Goal: Obtain resource: Download file/media

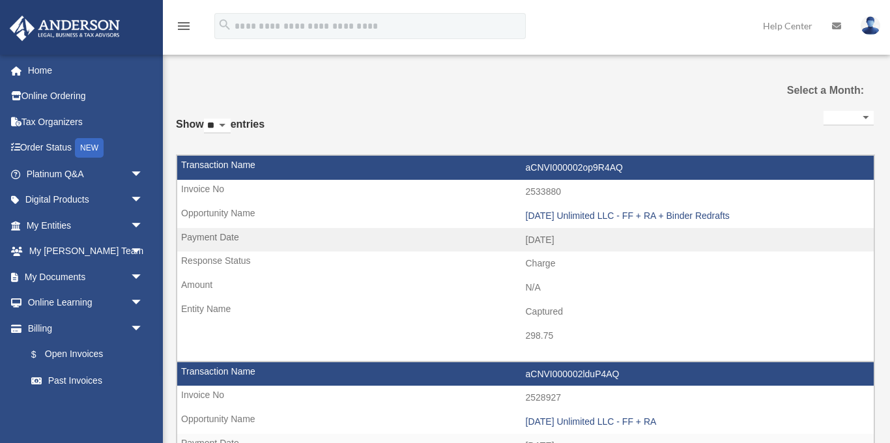
select select
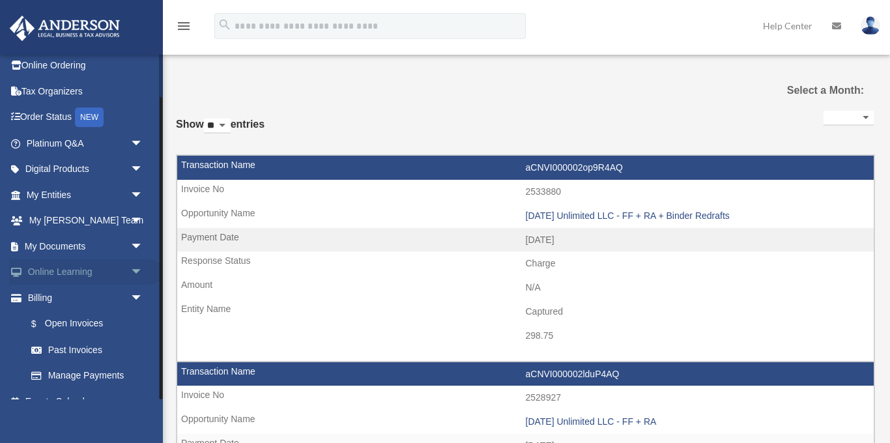
scroll to position [49, 0]
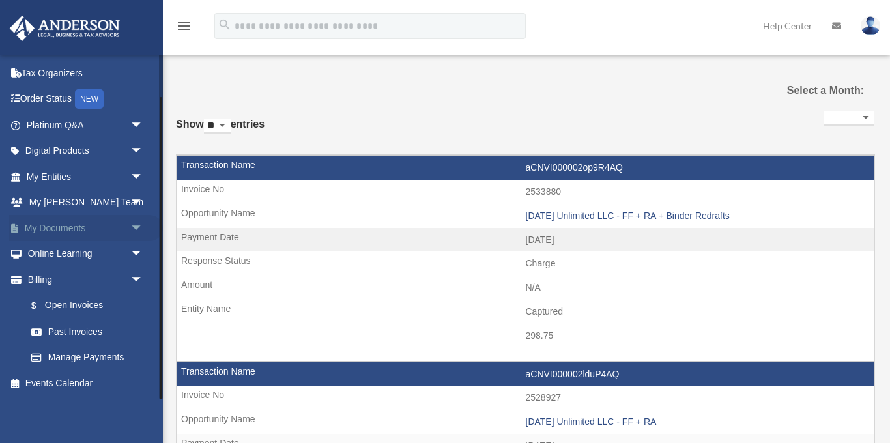
click at [79, 227] on link "My Documents arrow_drop_down" at bounding box center [86, 228] width 154 height 26
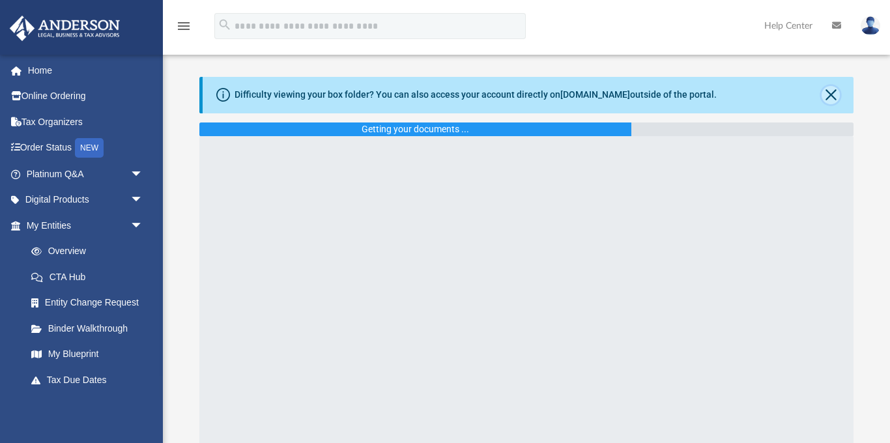
click at [828, 98] on button "Close" at bounding box center [831, 95] width 18 height 18
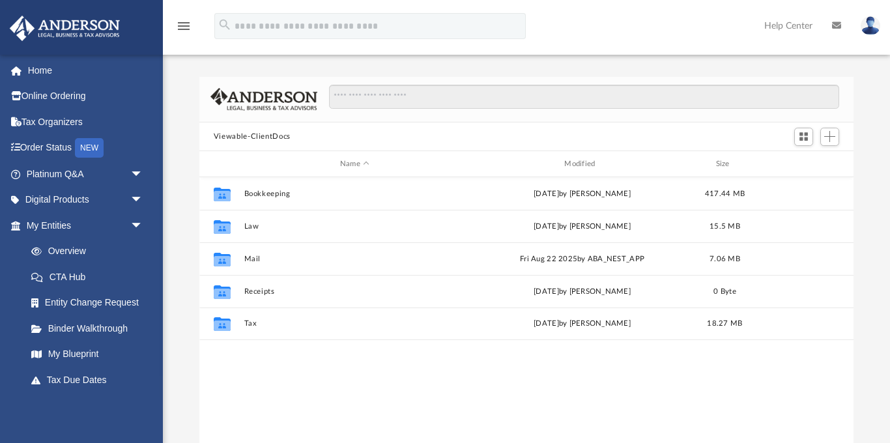
scroll to position [297, 655]
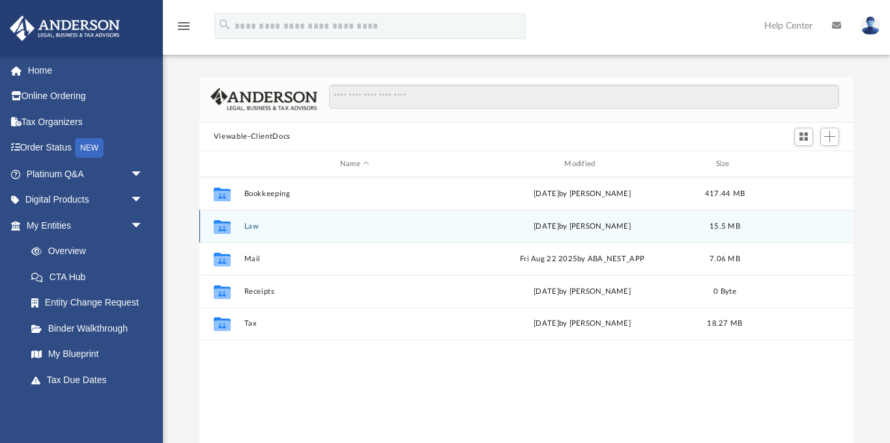
click at [246, 232] on div "Collaborated Folder Law Wed Sep 3 2025 by Zoe Doyle 15.5 MB" at bounding box center [526, 226] width 654 height 33
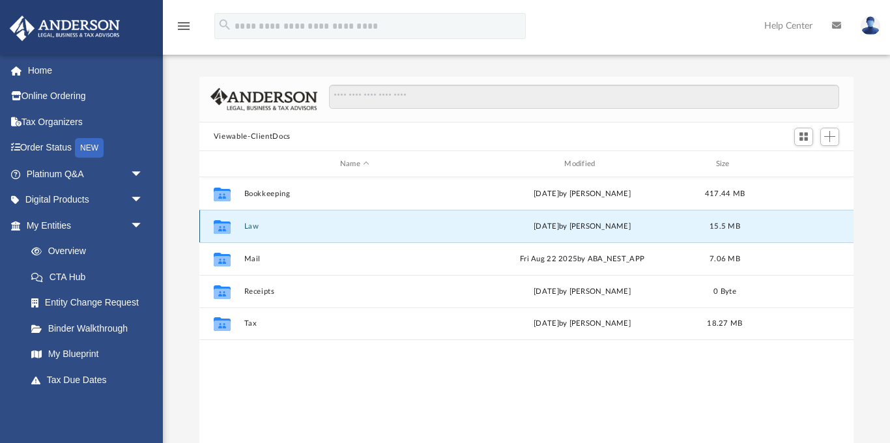
click at [250, 222] on button "Law" at bounding box center [355, 226] width 222 height 8
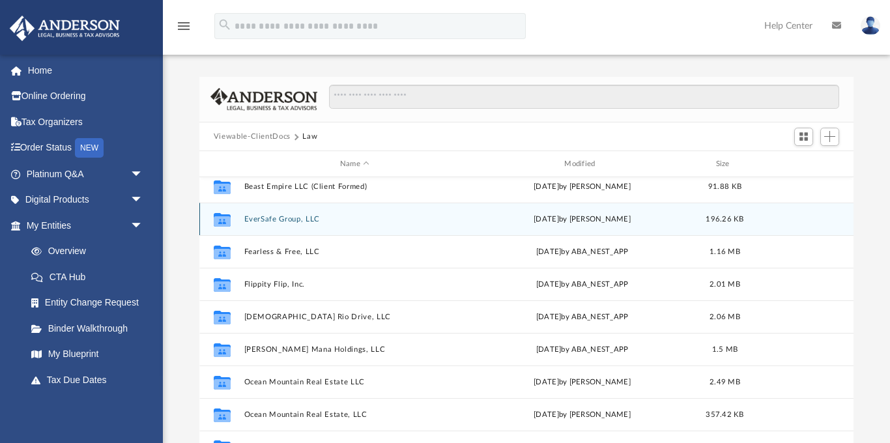
scroll to position [56, 0]
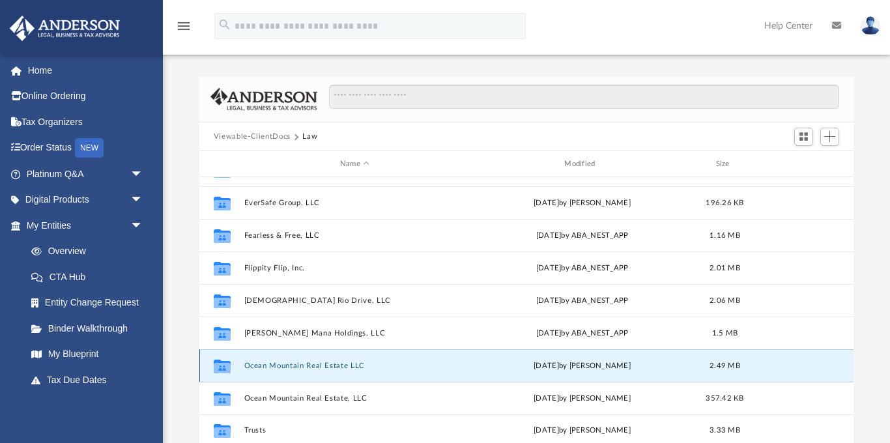
click at [329, 362] on button "Ocean Mountain Real Estate LLC" at bounding box center [355, 366] width 222 height 8
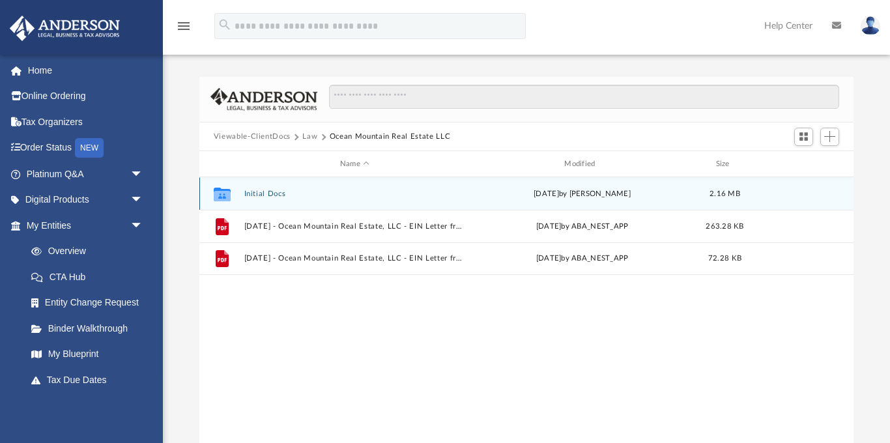
scroll to position [0, 0]
click at [267, 194] on button "Initial Docs" at bounding box center [355, 194] width 222 height 8
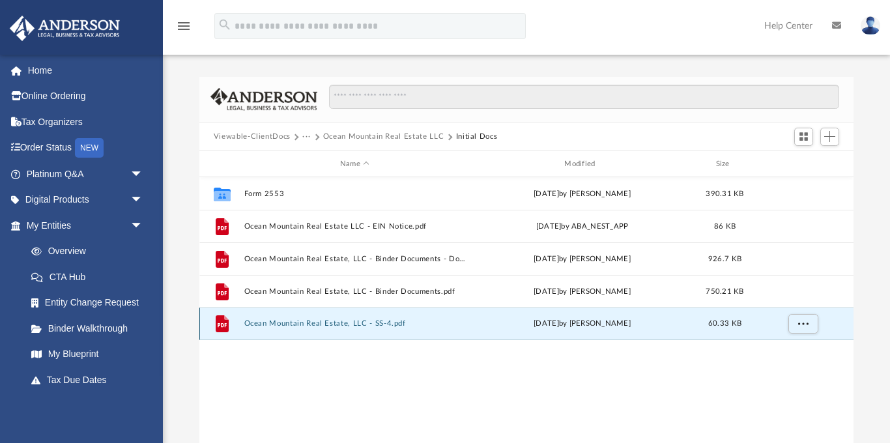
click at [339, 321] on button "Ocean Mountain Real Estate, LLC - SS-4.pdf" at bounding box center [355, 324] width 222 height 8
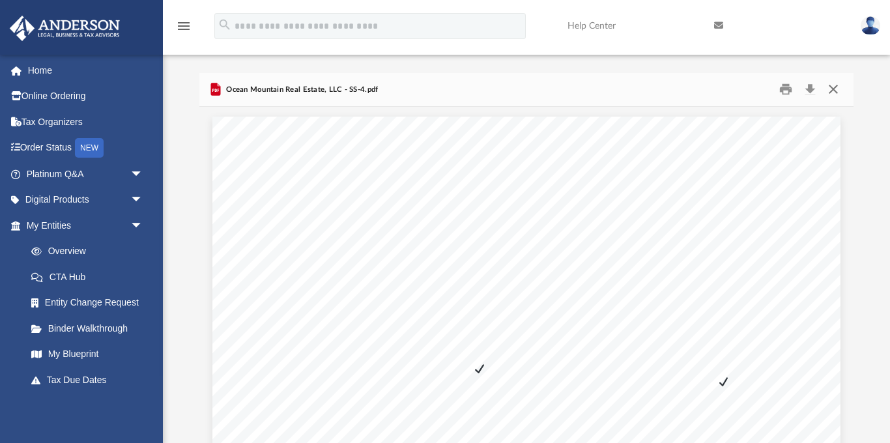
click at [832, 89] on button "Close" at bounding box center [833, 90] width 23 height 20
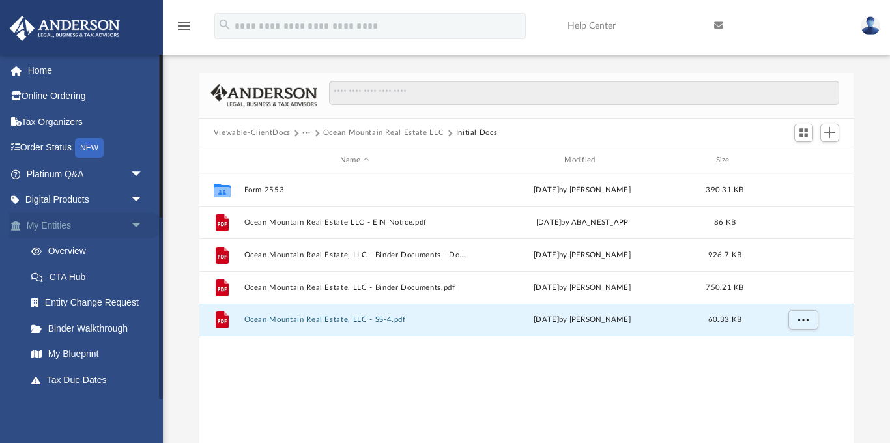
click at [63, 227] on link "My Entities arrow_drop_down" at bounding box center [86, 225] width 154 height 26
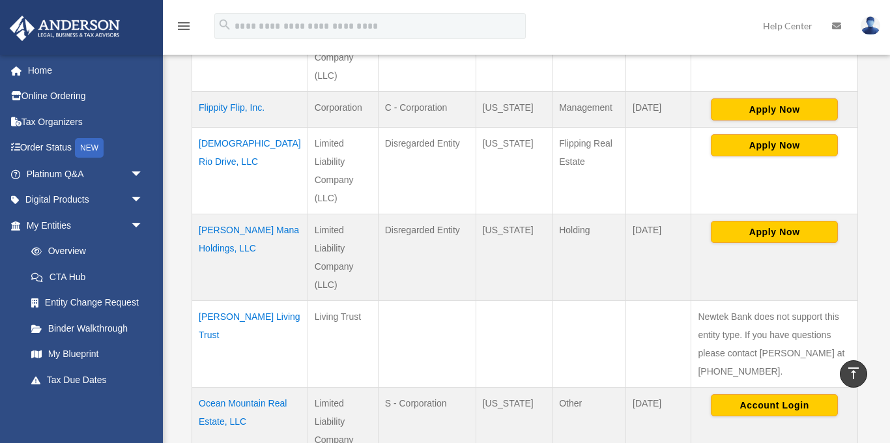
scroll to position [641, 0]
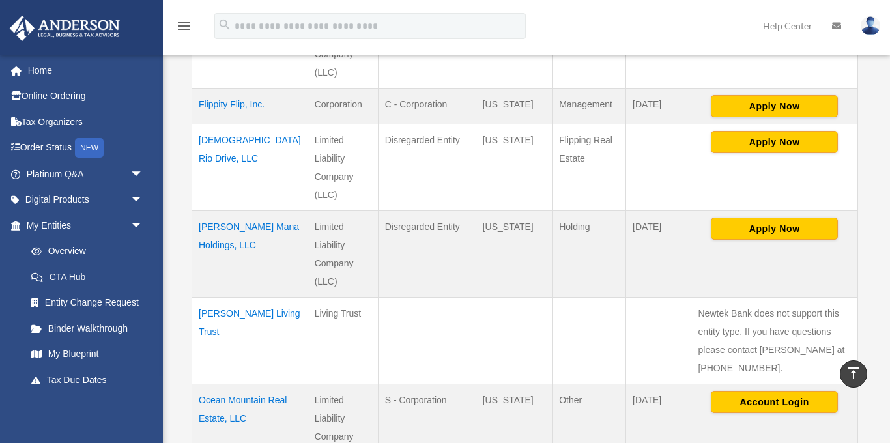
click at [231, 384] on td "Ocean Mountain Real Estate, LLC" at bounding box center [250, 427] width 116 height 87
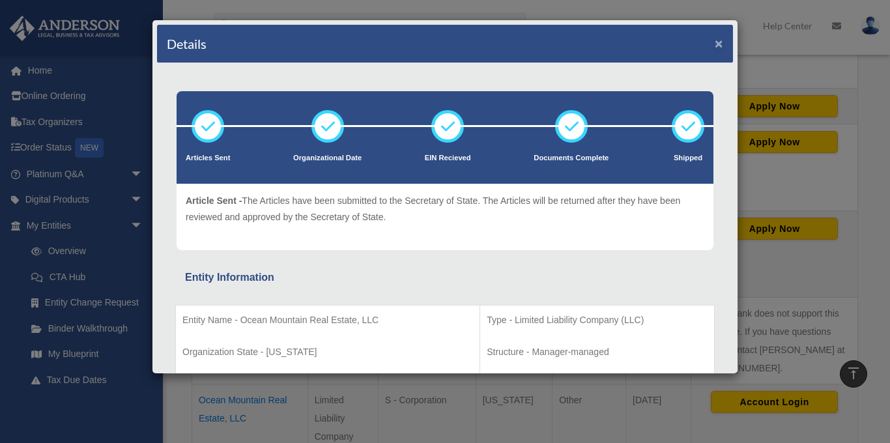
click at [720, 45] on button "×" at bounding box center [719, 43] width 8 height 14
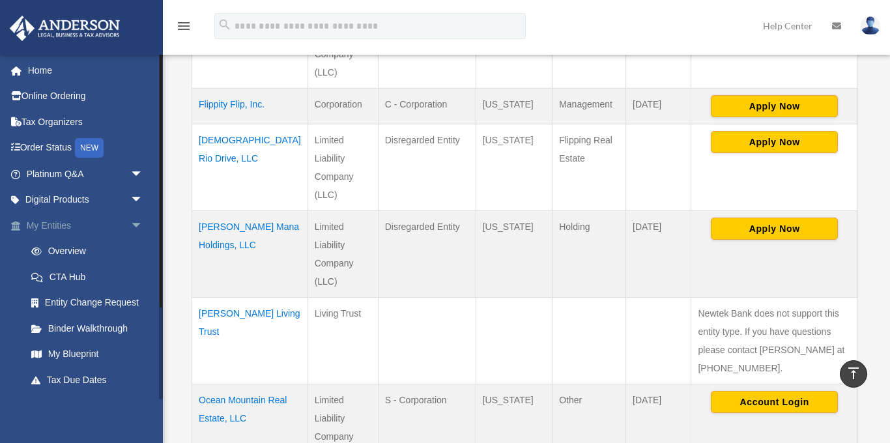
click at [63, 222] on link "My Entities arrow_drop_down" at bounding box center [86, 225] width 154 height 26
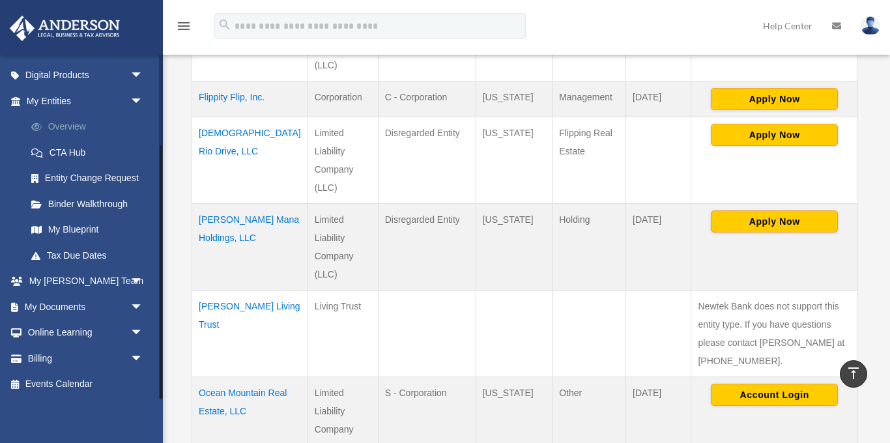
scroll to position [125, 0]
click at [69, 302] on link "My Documents arrow_drop_down" at bounding box center [86, 306] width 154 height 26
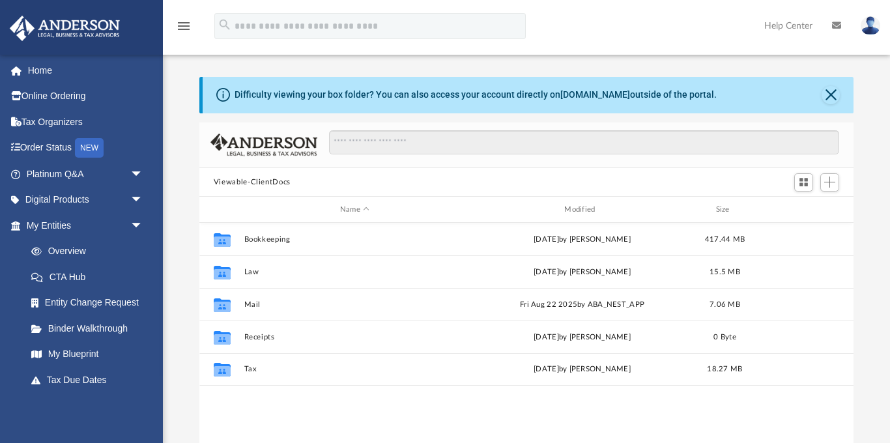
scroll to position [297, 655]
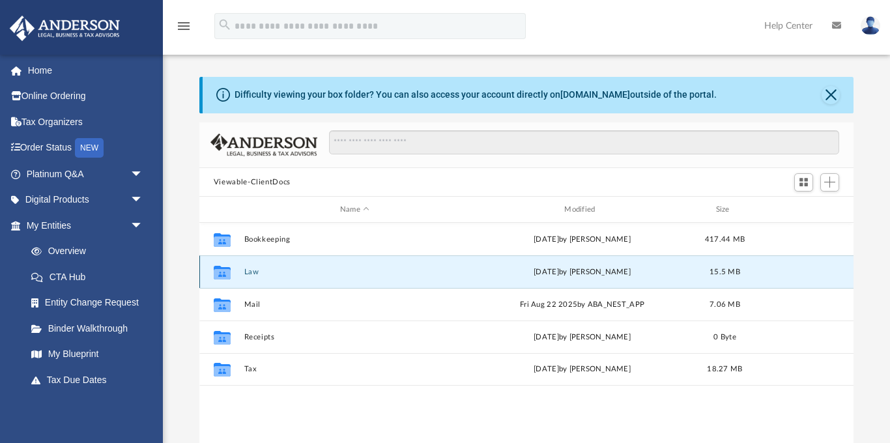
click at [254, 275] on button "Law" at bounding box center [355, 272] width 222 height 8
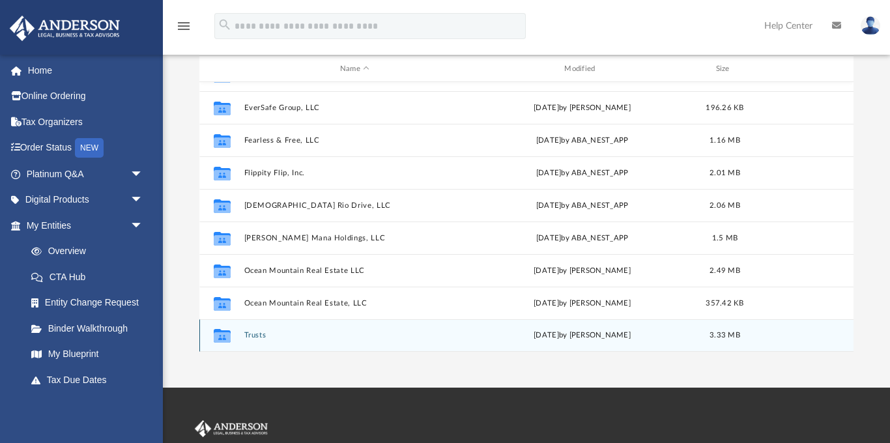
scroll to position [153, 0]
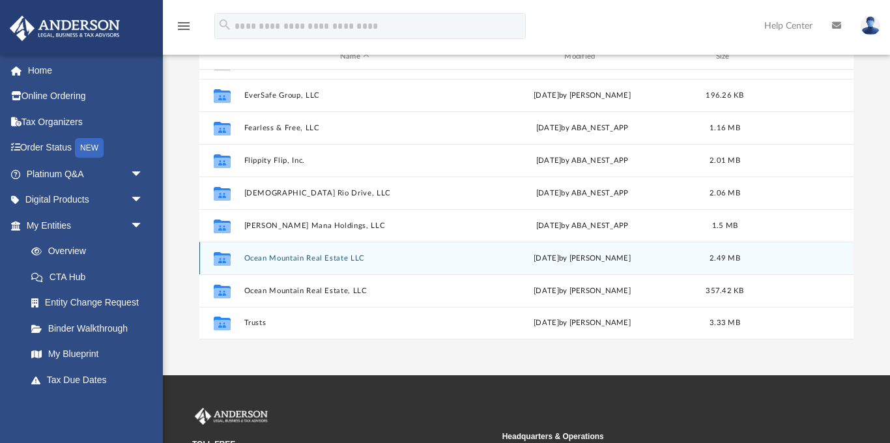
click at [284, 259] on button "Ocean Mountain Real Estate LLC" at bounding box center [355, 258] width 222 height 8
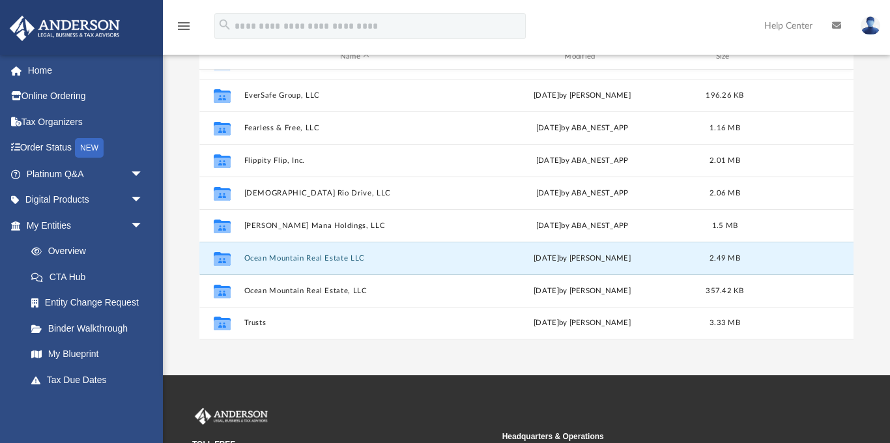
scroll to position [0, 0]
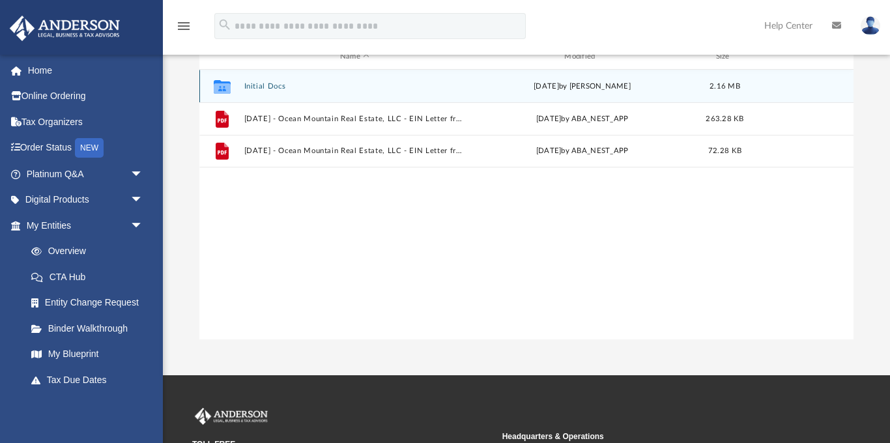
click at [267, 87] on button "Initial Docs" at bounding box center [355, 86] width 222 height 8
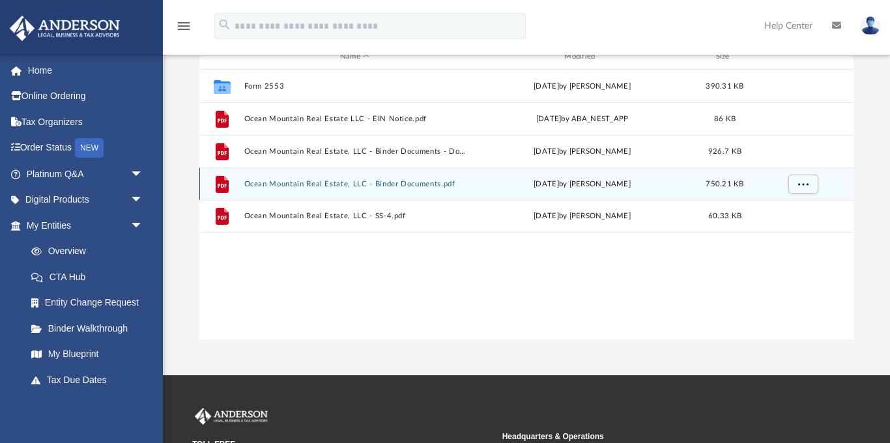
click at [337, 184] on button "Ocean Mountain Real Estate, LLC - Binder Documents.pdf" at bounding box center [355, 184] width 222 height 8
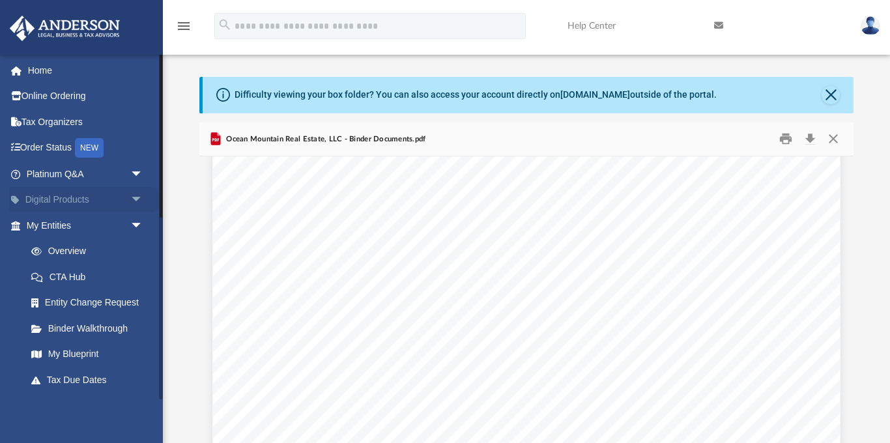
click at [82, 198] on link "Digital Products arrow_drop_down" at bounding box center [86, 200] width 154 height 26
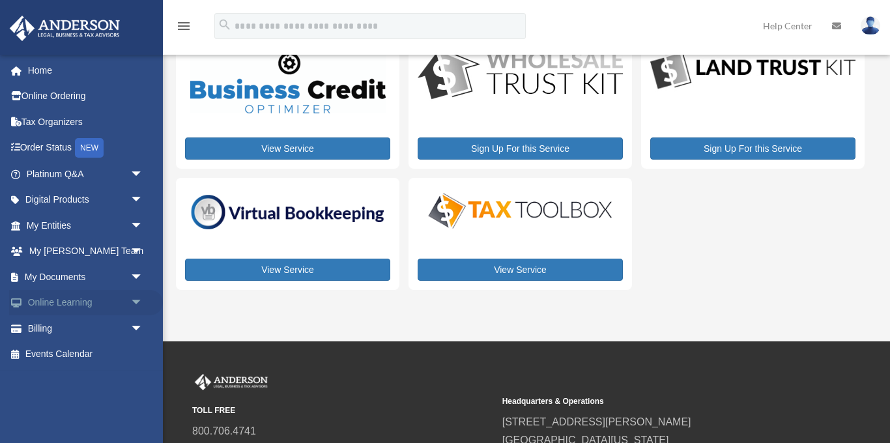
scroll to position [53, 0]
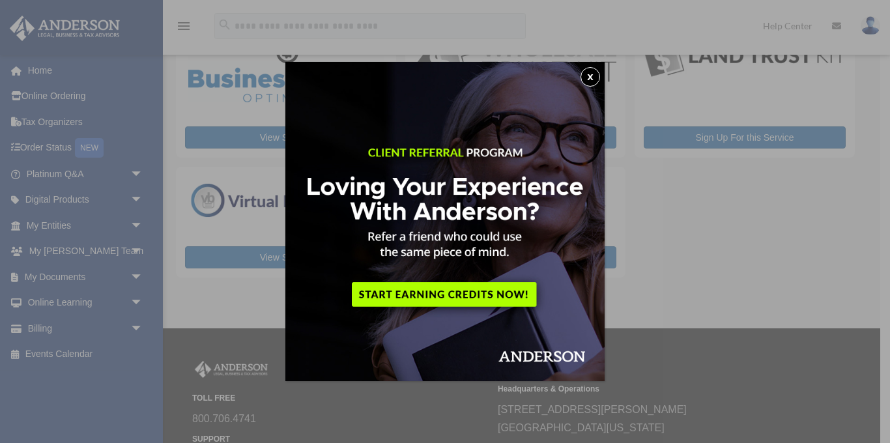
click at [590, 83] on button "x" at bounding box center [591, 77] width 20 height 20
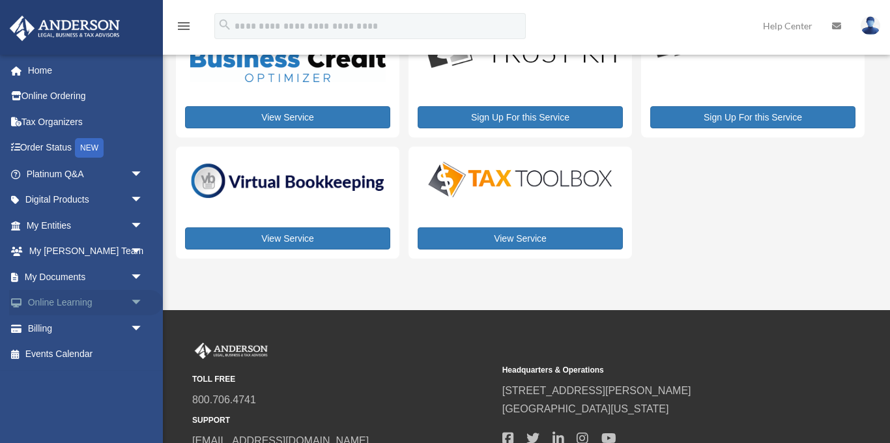
scroll to position [184, 0]
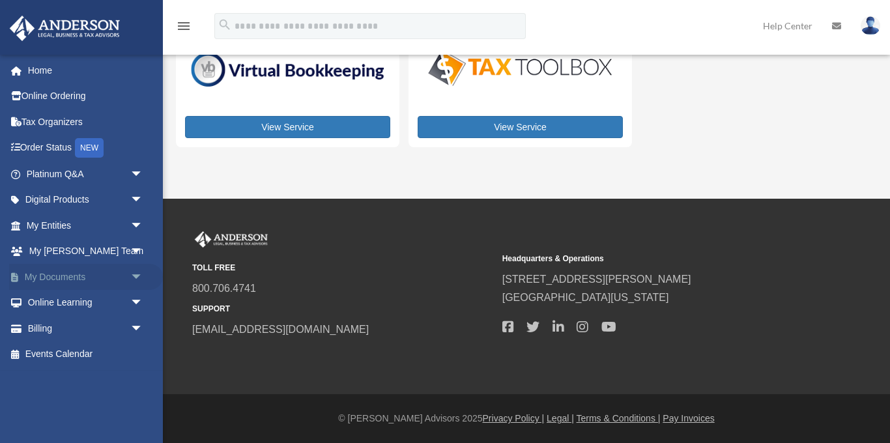
click at [65, 278] on link "My Documents arrow_drop_down" at bounding box center [86, 277] width 154 height 26
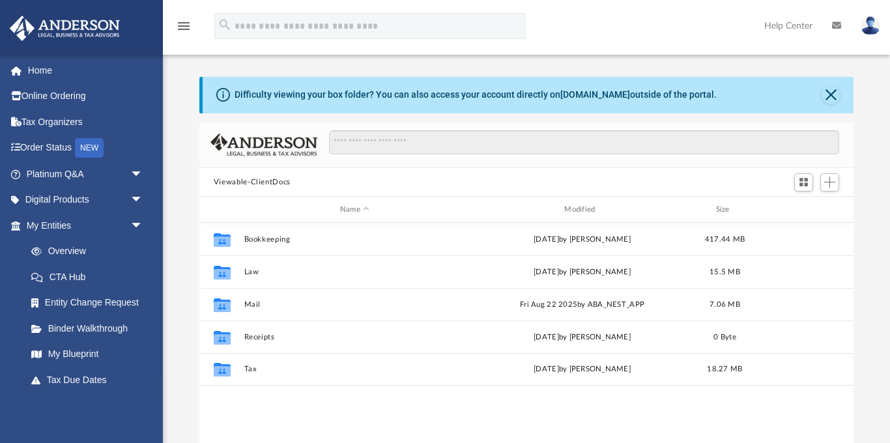
scroll to position [297, 655]
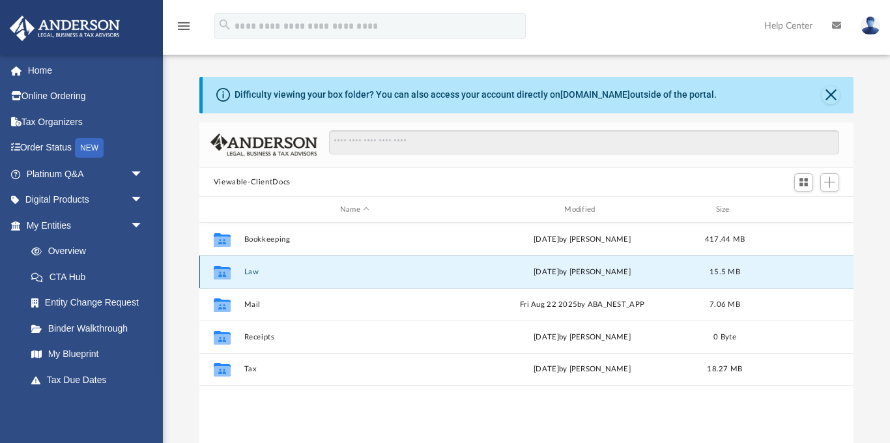
click at [258, 269] on button "Law" at bounding box center [355, 272] width 222 height 8
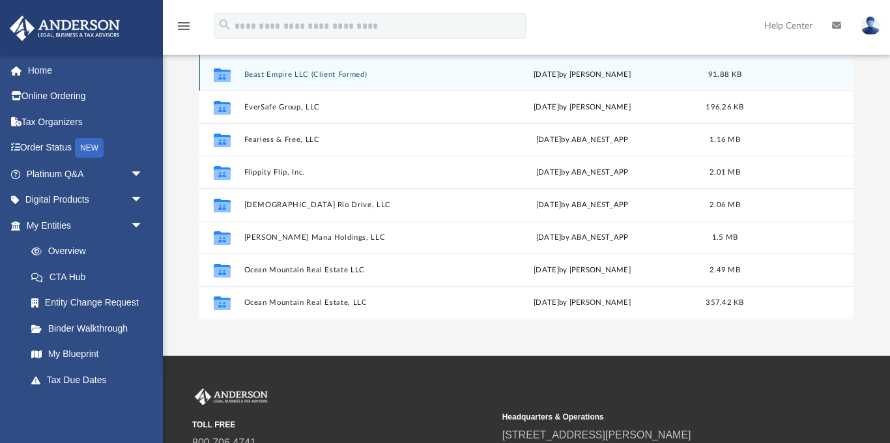
scroll to position [0, 0]
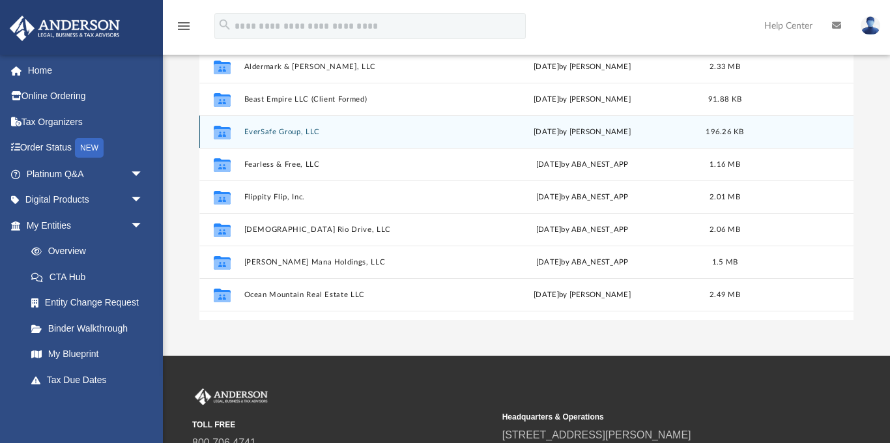
click at [280, 134] on button "EverSafe Group, LLC" at bounding box center [355, 132] width 222 height 8
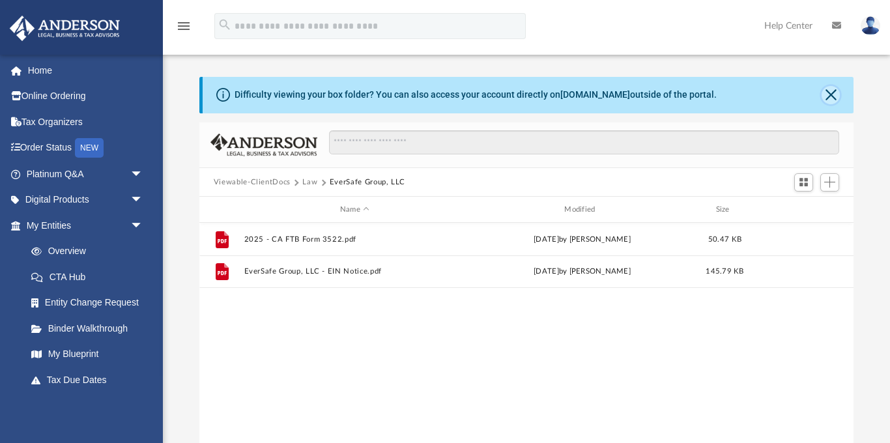
click at [832, 95] on button "Close" at bounding box center [831, 95] width 18 height 18
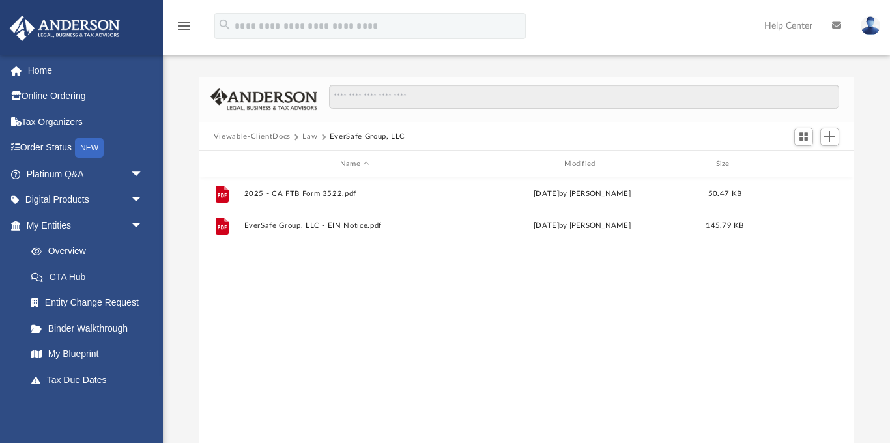
click at [311, 136] on button "Law" at bounding box center [309, 137] width 15 height 12
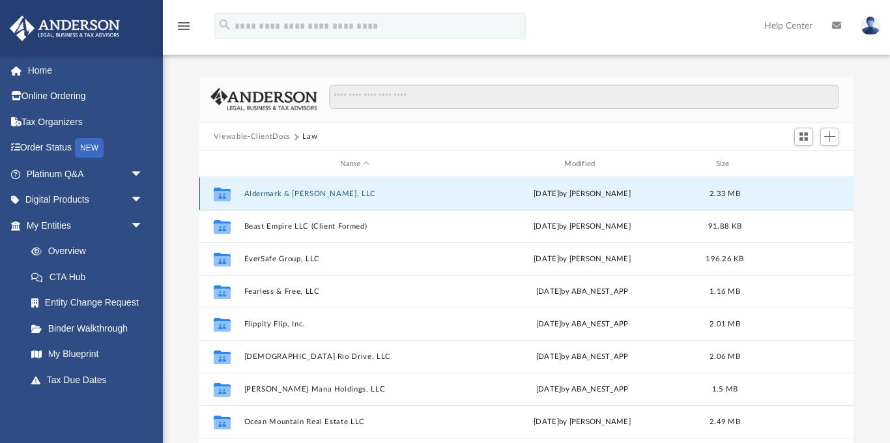
click at [316, 192] on button "Aldermark & [PERSON_NAME], LLC" at bounding box center [355, 194] width 222 height 8
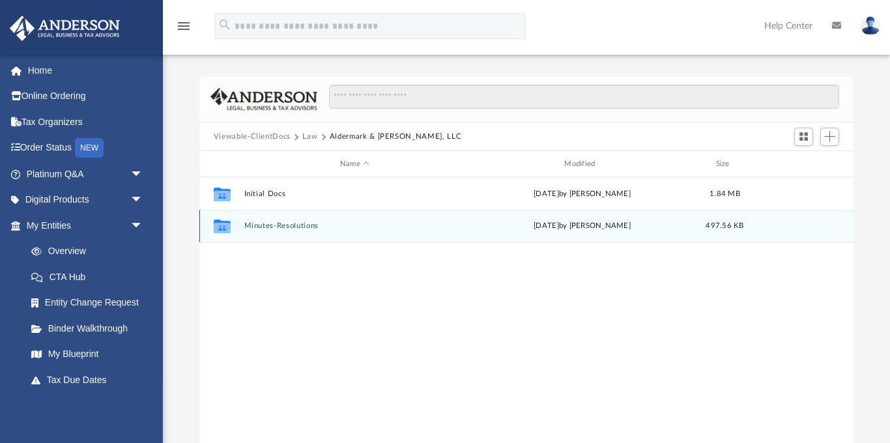
click at [290, 229] on button "Minutes-Resolutions" at bounding box center [355, 226] width 222 height 8
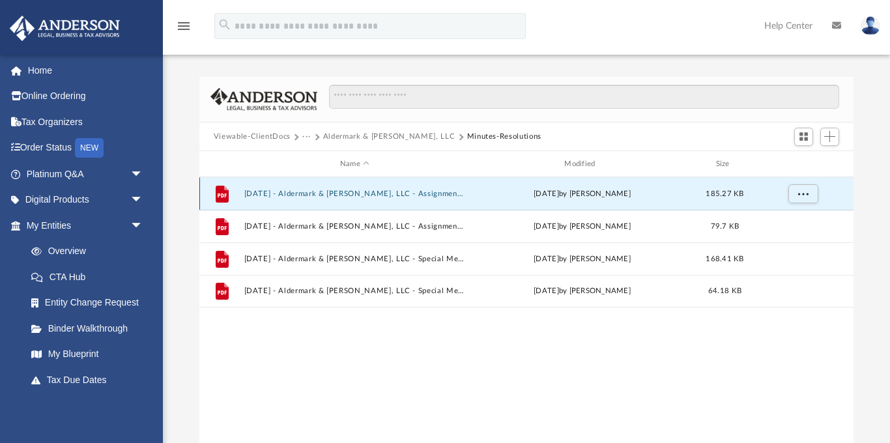
click at [315, 193] on button "[DATE] - Aldermark & [PERSON_NAME], LLC - Assignment of Interest - DocuSigned.p…" at bounding box center [355, 194] width 222 height 8
